Goal: Check status: Check status

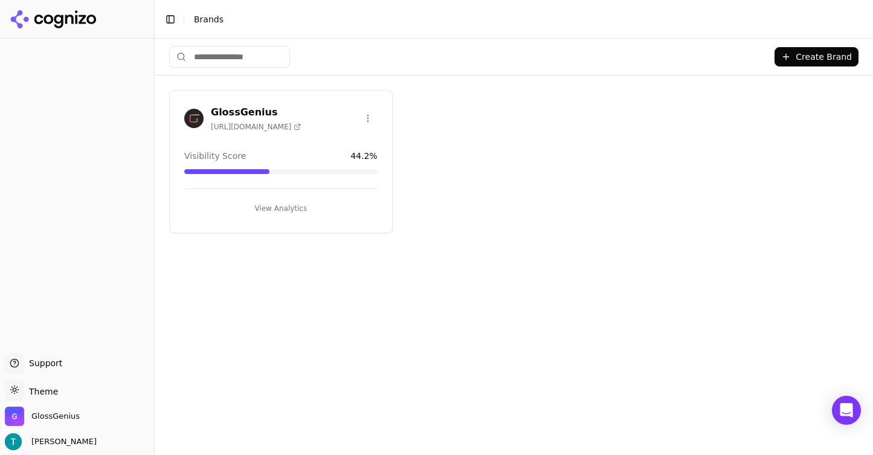
click at [278, 117] on div "GlossGenius [URL][DOMAIN_NAME]" at bounding box center [256, 118] width 90 height 27
click at [254, 117] on div "GlossGenius [URL][DOMAIN_NAME]" at bounding box center [256, 118] width 90 height 27
click at [252, 112] on h3 "GlossGenius" at bounding box center [256, 112] width 90 height 14
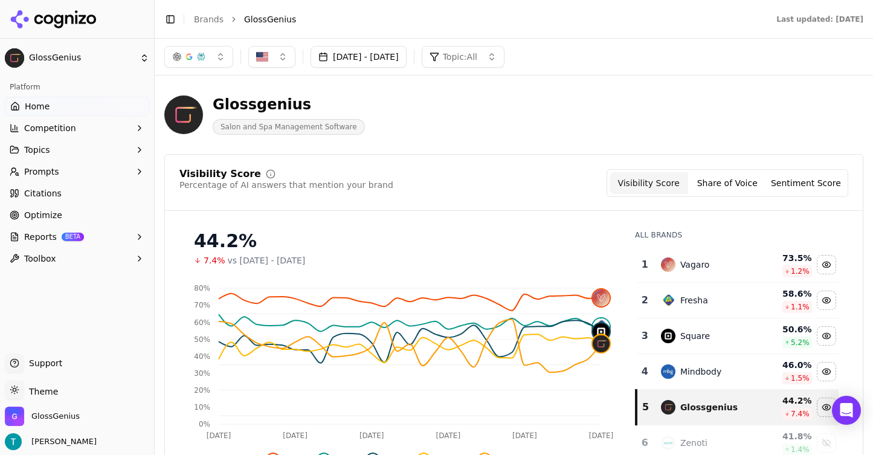
click at [405, 59] on button "[DATE] - [DATE]" at bounding box center [359, 57] width 96 height 22
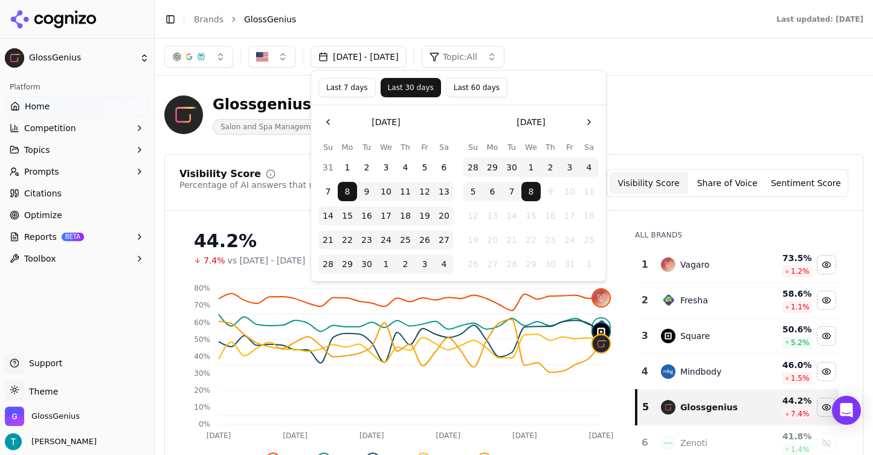
click at [330, 120] on button "Go to the Previous Month" at bounding box center [327, 121] width 19 height 19
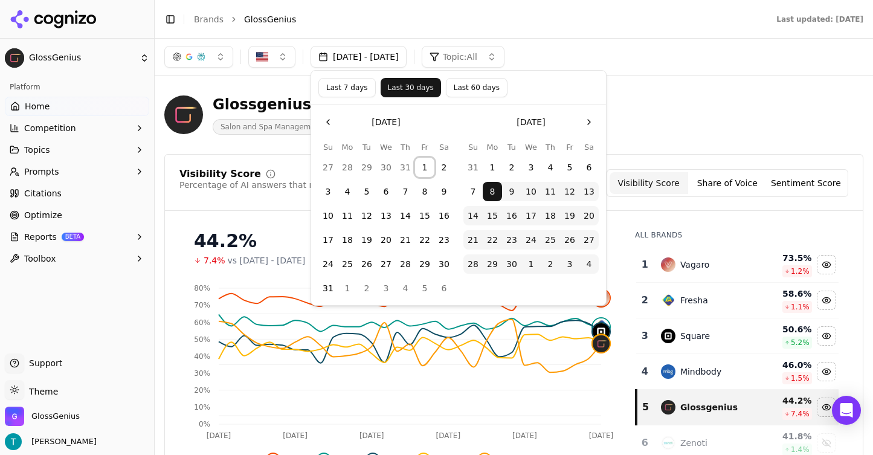
click at [426, 167] on button "1" at bounding box center [424, 167] width 19 height 19
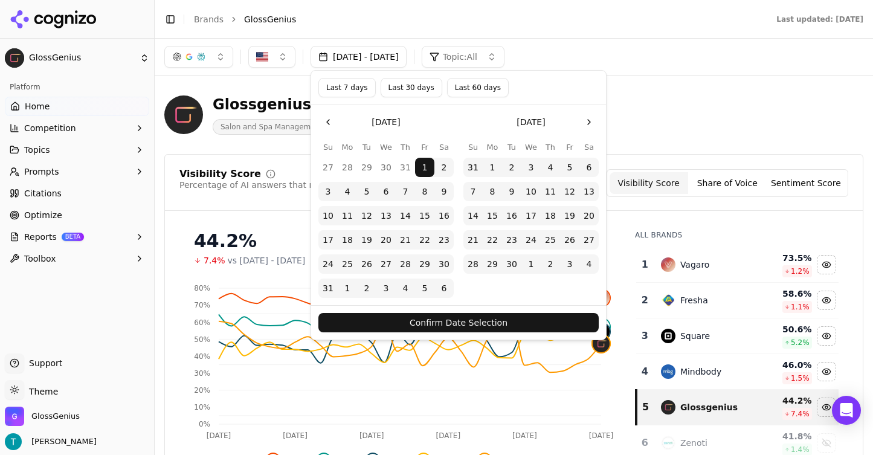
click at [516, 324] on button "Confirm Date Selection" at bounding box center [458, 322] width 280 height 19
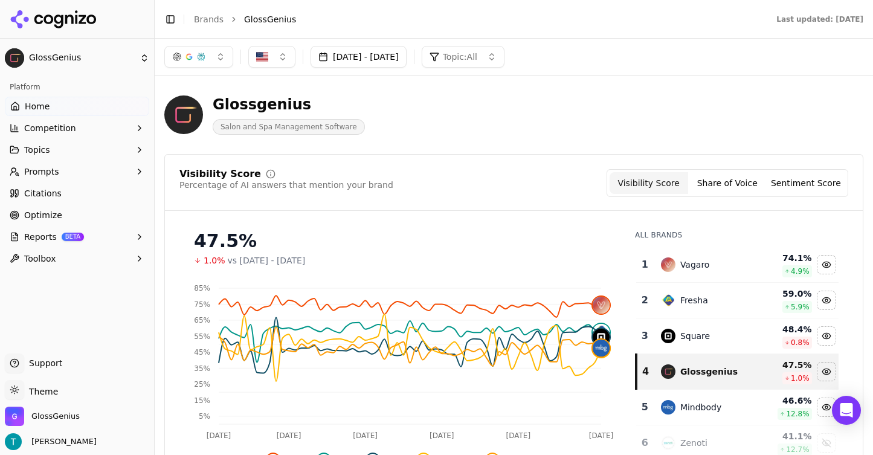
click at [366, 59] on button "[DATE] - [DATE]" at bounding box center [359, 57] width 96 height 22
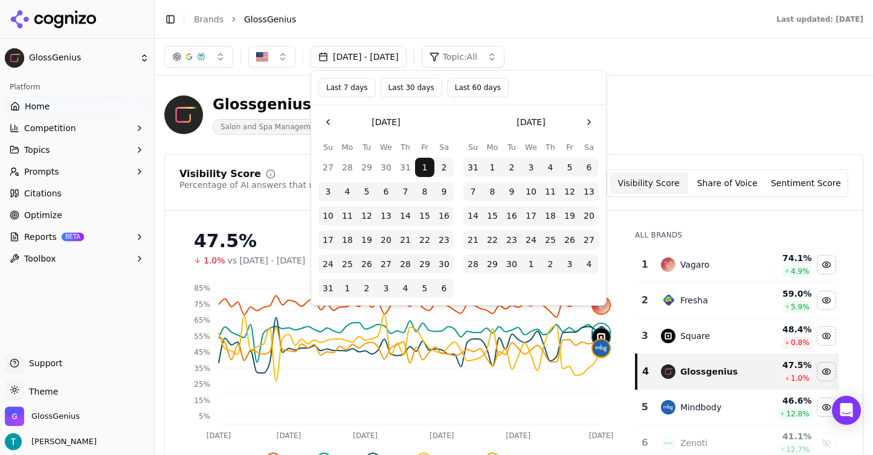
click at [331, 124] on button "Go to the Previous Month" at bounding box center [327, 121] width 19 height 19
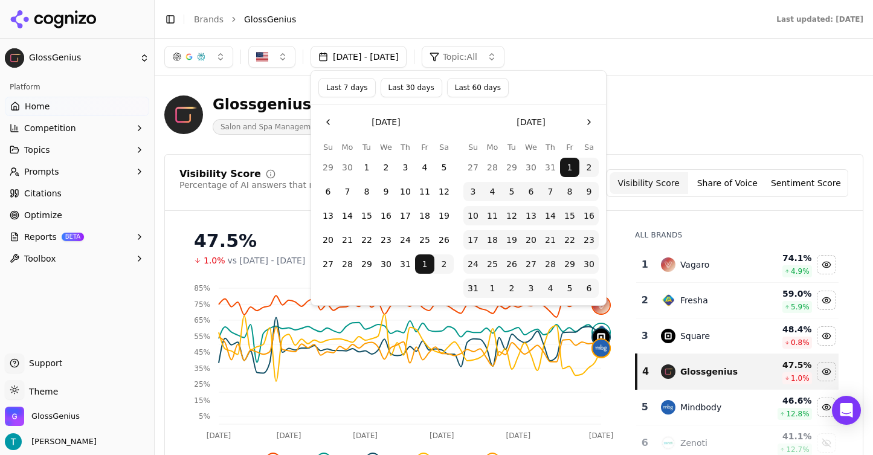
click at [331, 124] on button "Go to the Previous Month" at bounding box center [327, 121] width 19 height 19
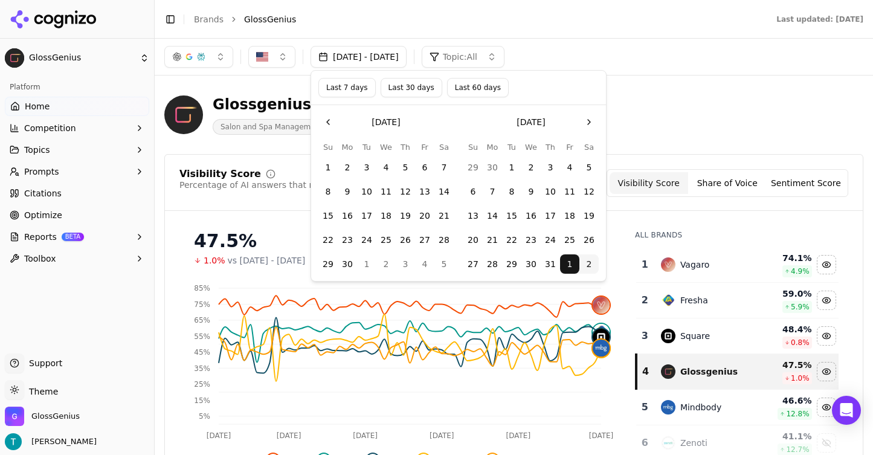
click at [330, 169] on button "1" at bounding box center [327, 167] width 19 height 19
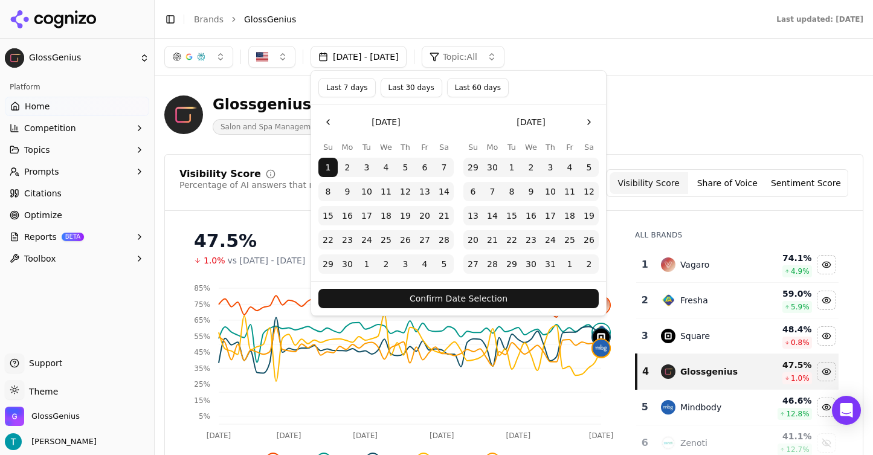
click at [541, 292] on button "Confirm Date Selection" at bounding box center [458, 298] width 280 height 19
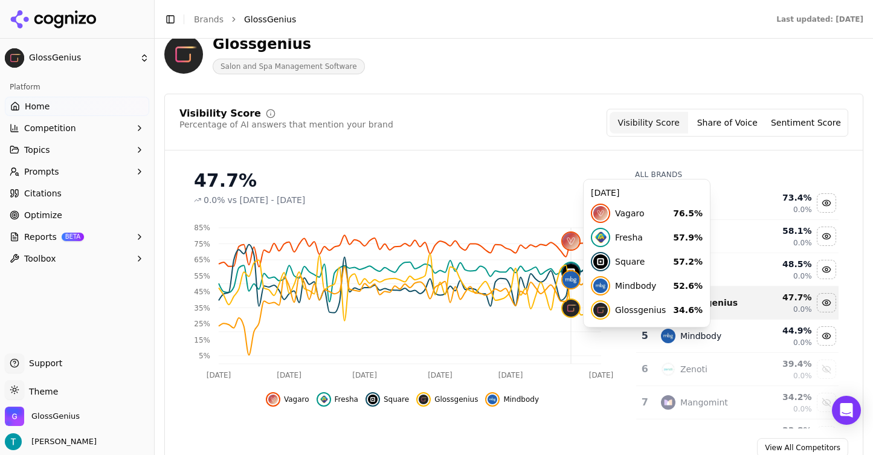
scroll to position [63, 0]
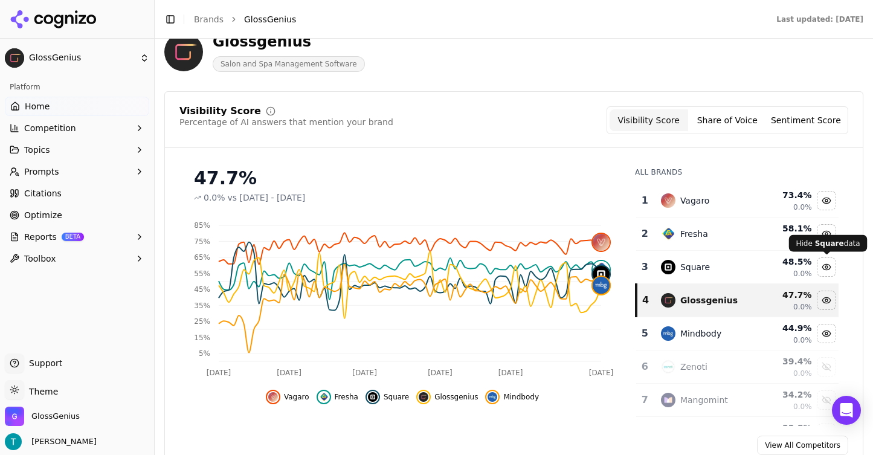
click at [826, 271] on div "Hide square data" at bounding box center [826, 267] width 18 height 18
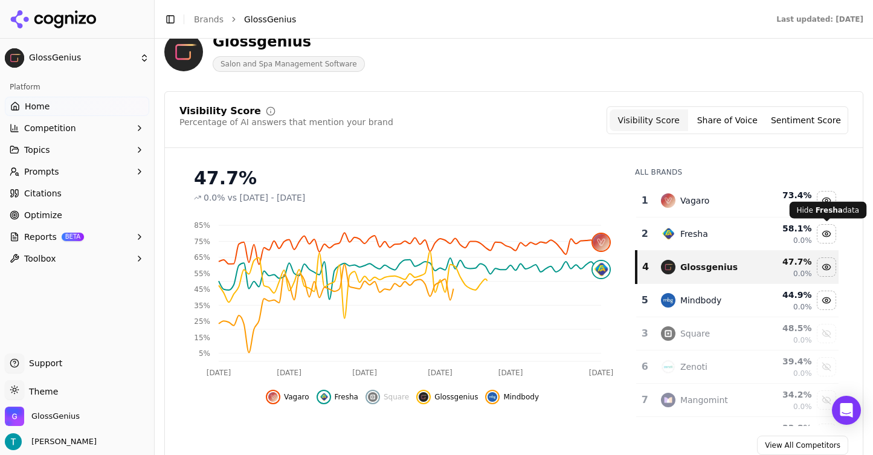
click at [828, 237] on div "Hide fresha data" at bounding box center [826, 234] width 18 height 18
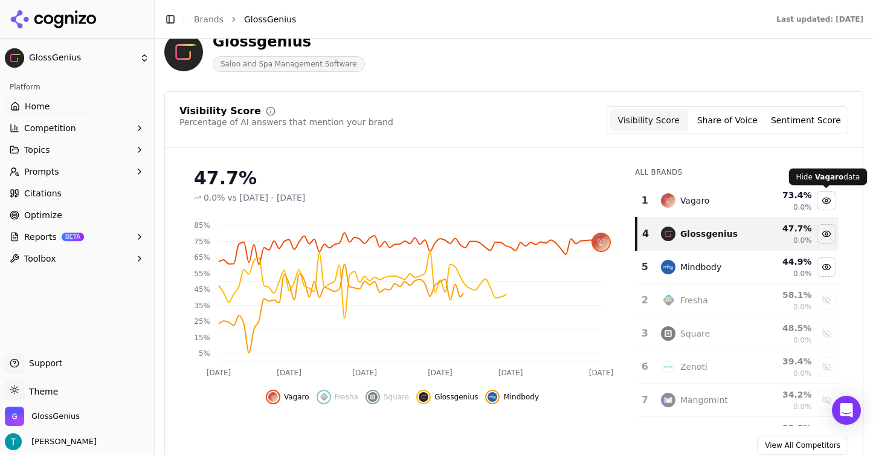
click at [826, 204] on div "Hide vagaro data" at bounding box center [826, 201] width 18 height 18
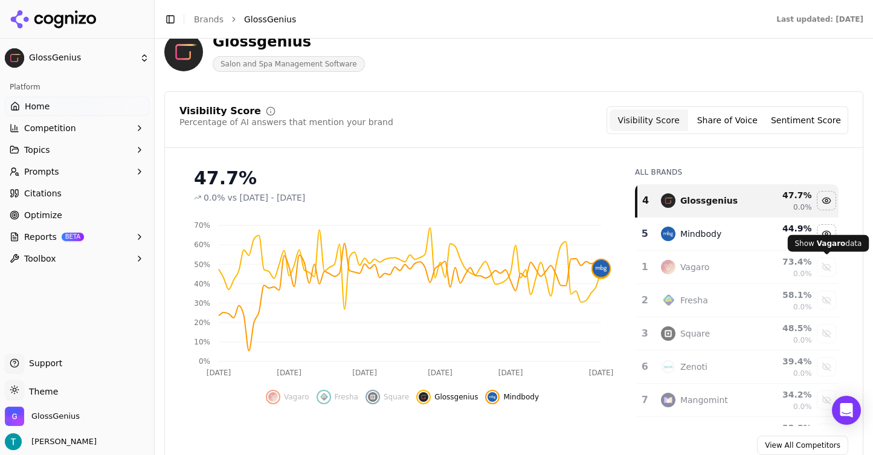
click at [829, 271] on div "Show vagaro data" at bounding box center [826, 267] width 18 height 18
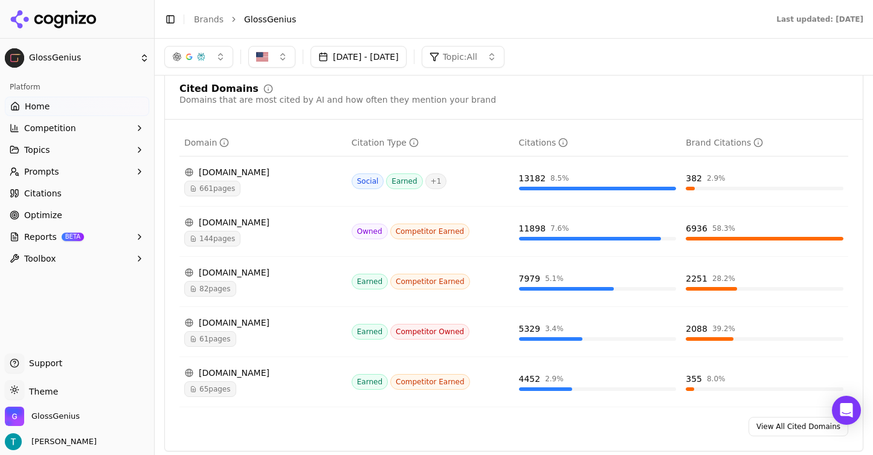
scroll to position [1217, 0]
